Goal: Obtain resource: Download file/media

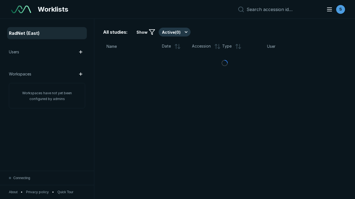
scroll to position [1513, 2308]
